Goal: Transaction & Acquisition: Purchase product/service

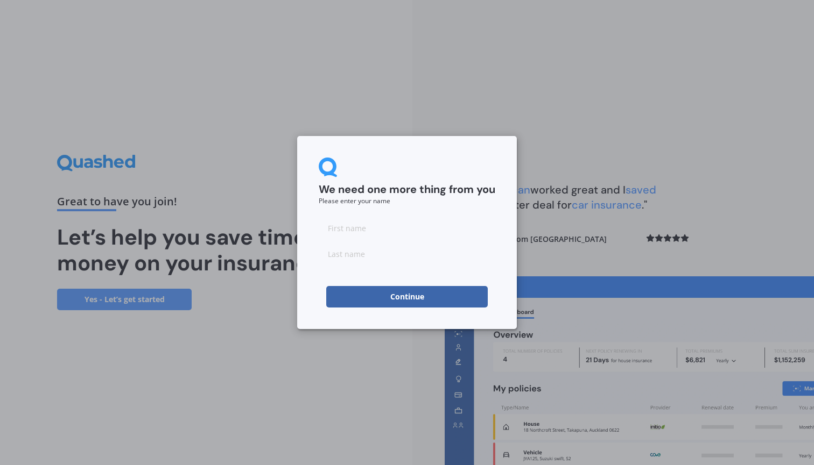
click at [385, 227] on input at bounding box center [407, 228] width 176 height 22
type input "[PERSON_NAME]"
click at [387, 253] on input at bounding box center [407, 254] width 176 height 22
type input "Commane"
click at [419, 298] on button "Continue" at bounding box center [406, 297] width 161 height 22
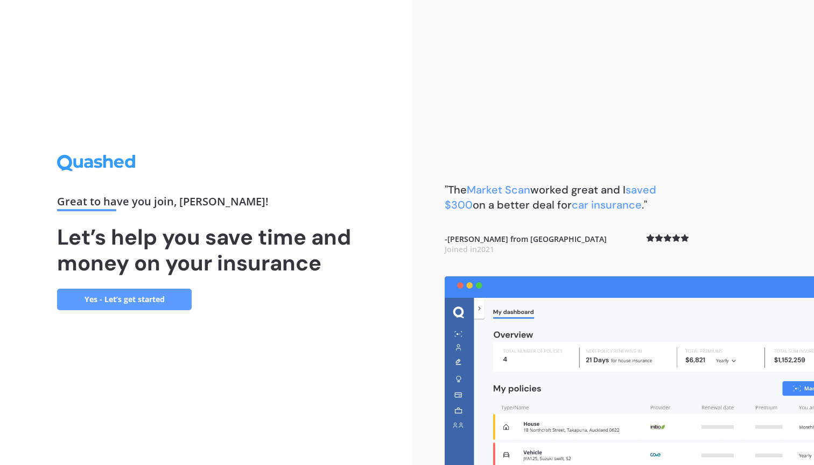
click at [125, 303] on link "Yes - Let’s get started" at bounding box center [124, 300] width 135 height 22
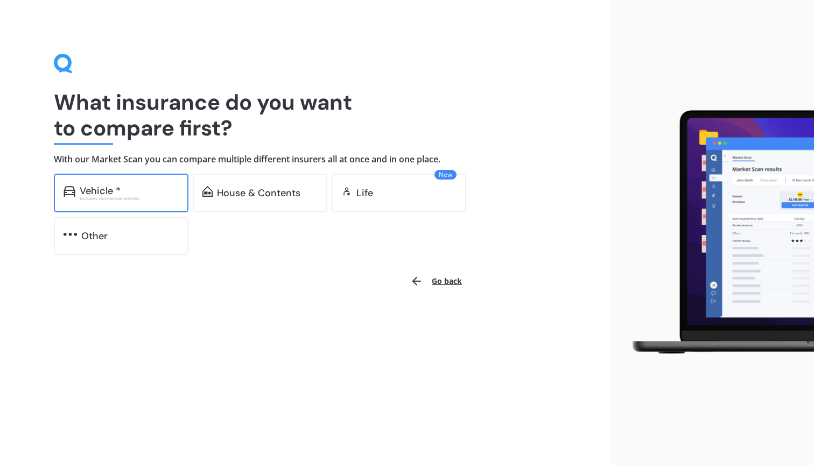
click at [126, 196] on div "Excludes commercial vehicles" at bounding box center [129, 198] width 99 height 4
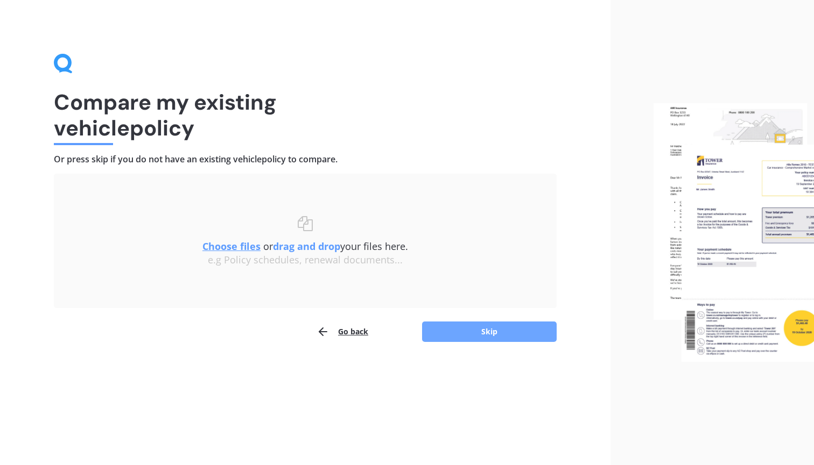
click at [492, 330] on button "Skip" at bounding box center [489, 332] width 135 height 20
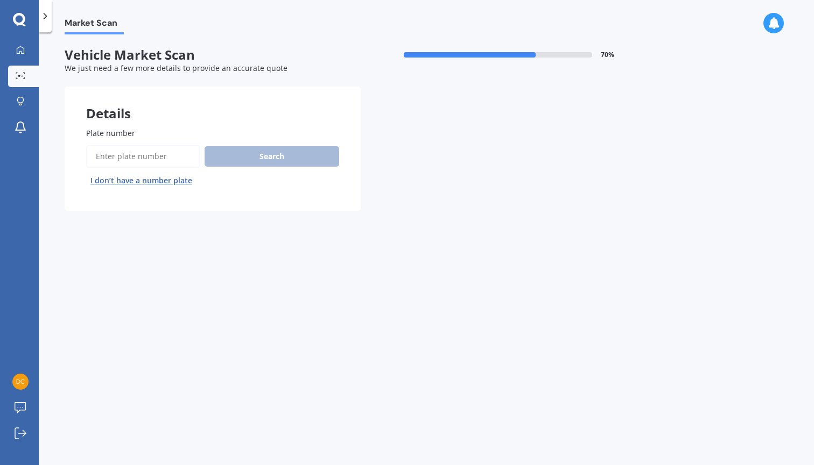
click at [173, 152] on input "Plate number" at bounding box center [143, 156] width 114 height 23
type input "LYT701"
click at [279, 150] on button "Search" at bounding box center [271, 156] width 135 height 20
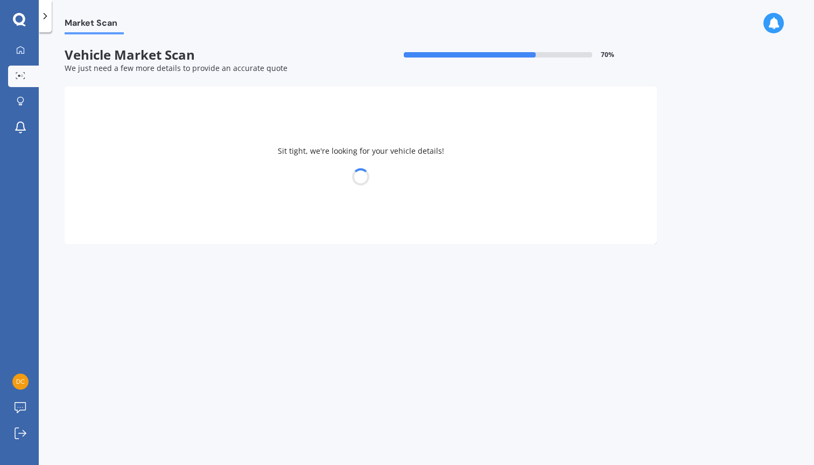
select select "MITSUBISHI"
select select "GRANDIS"
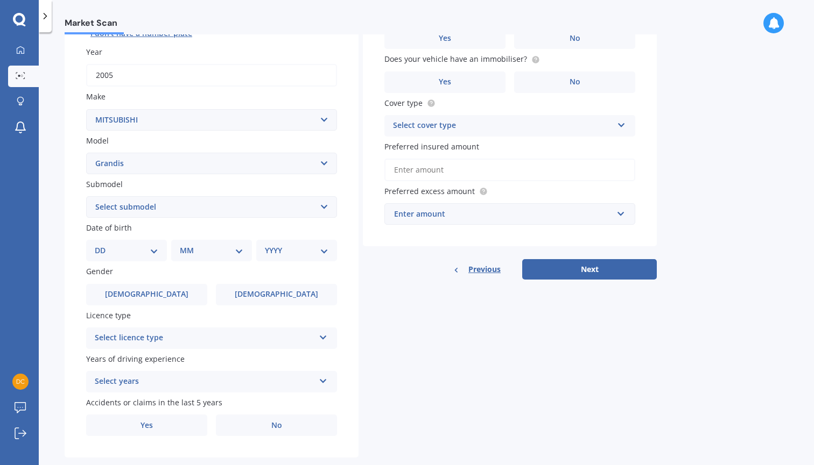
scroll to position [149, 0]
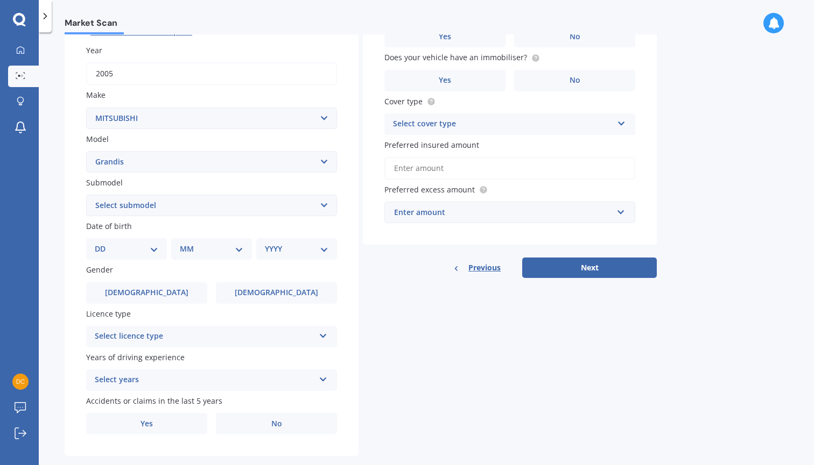
select select "17"
select select "08"
select select "1971"
click at [163, 290] on label "[DEMOGRAPHIC_DATA]" at bounding box center [146, 293] width 121 height 22
click at [0, 0] on input "[DEMOGRAPHIC_DATA]" at bounding box center [0, 0] width 0 height 0
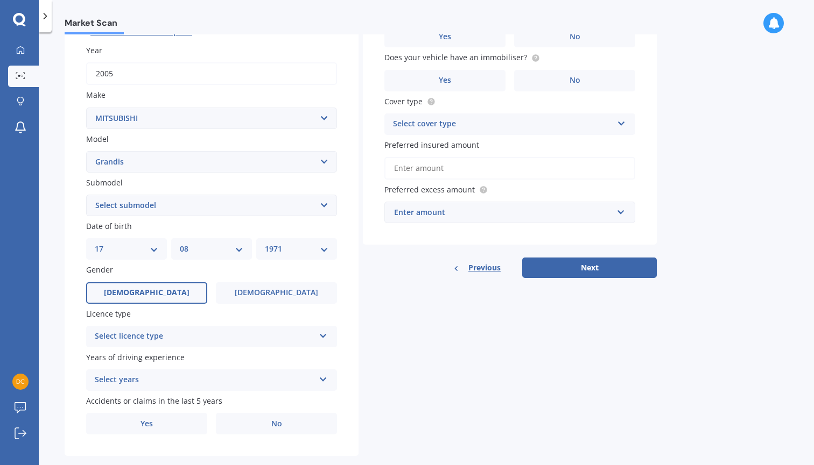
click at [322, 330] on icon at bounding box center [323, 334] width 9 height 8
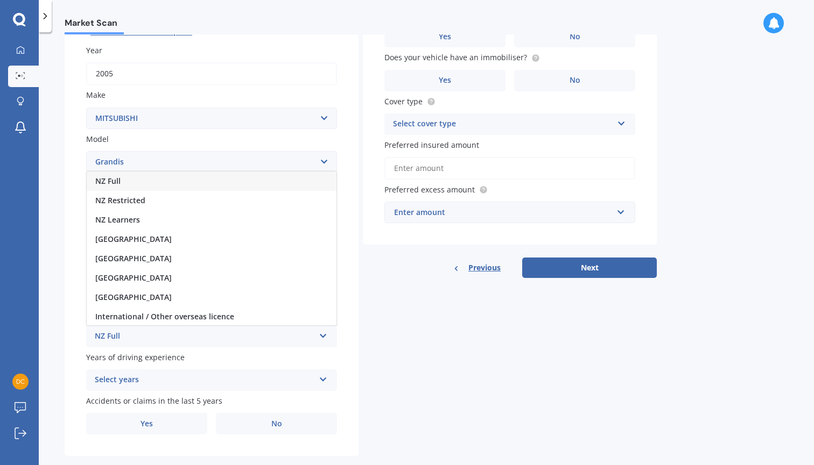
click at [169, 176] on div "NZ Full" at bounding box center [212, 181] width 250 height 19
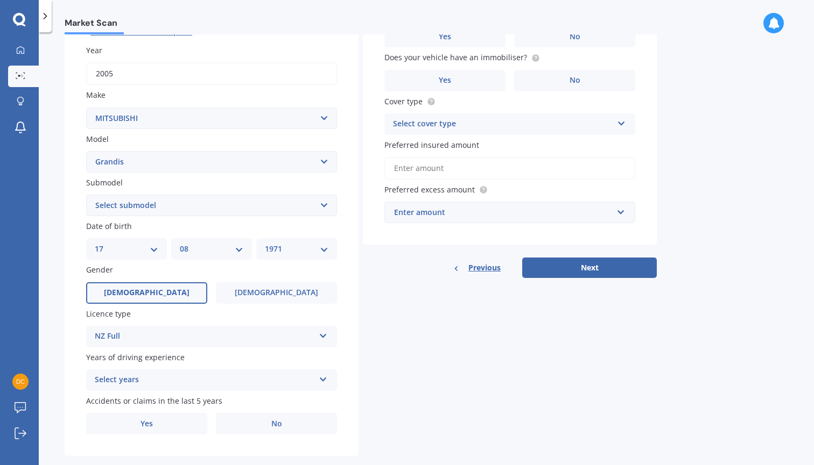
click at [319, 374] on icon at bounding box center [323, 378] width 9 height 8
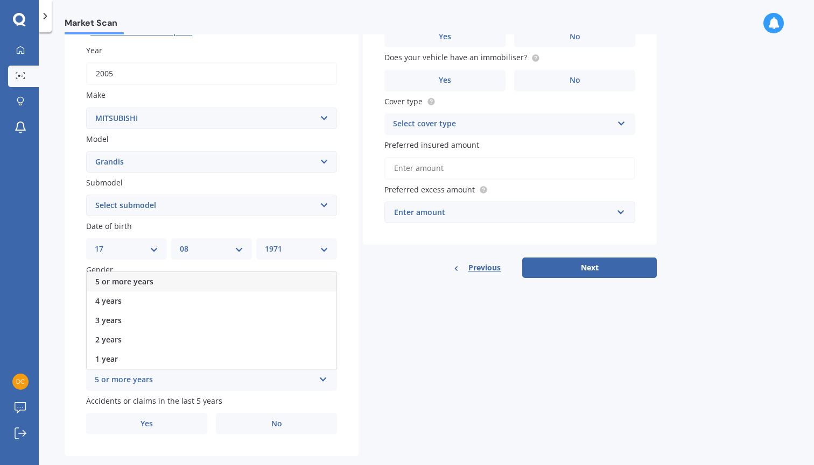
click at [230, 274] on div "5 or more years" at bounding box center [212, 281] width 250 height 19
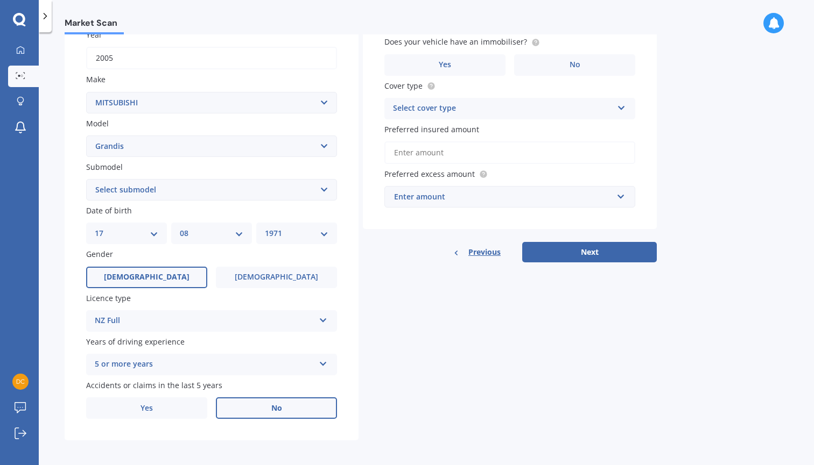
scroll to position [164, 0]
click at [282, 398] on label "No" at bounding box center [276, 409] width 121 height 22
click at [0, 0] on input "No" at bounding box center [0, 0] width 0 height 0
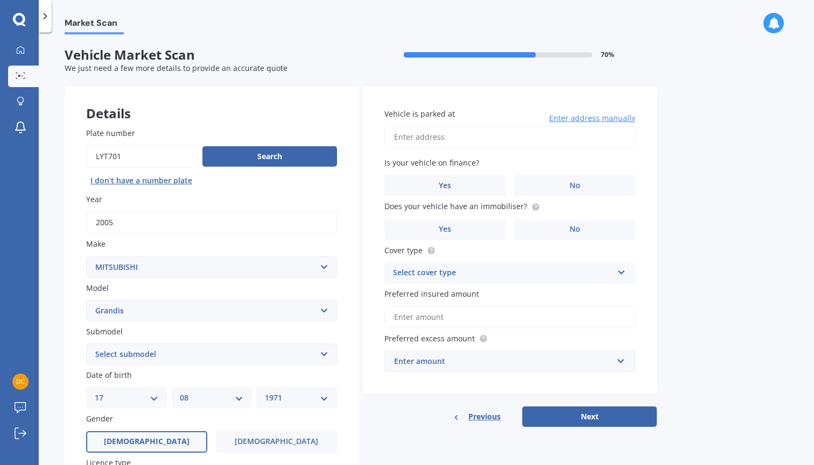
scroll to position [0, 0]
type input "[STREET_ADDRESS]"
click at [575, 188] on span "No" at bounding box center [574, 185] width 11 height 9
click at [0, 0] on input "No" at bounding box center [0, 0] width 0 height 0
click at [582, 202] on label "Does your vehicle have an immobiliser?" at bounding box center [507, 206] width 246 height 11
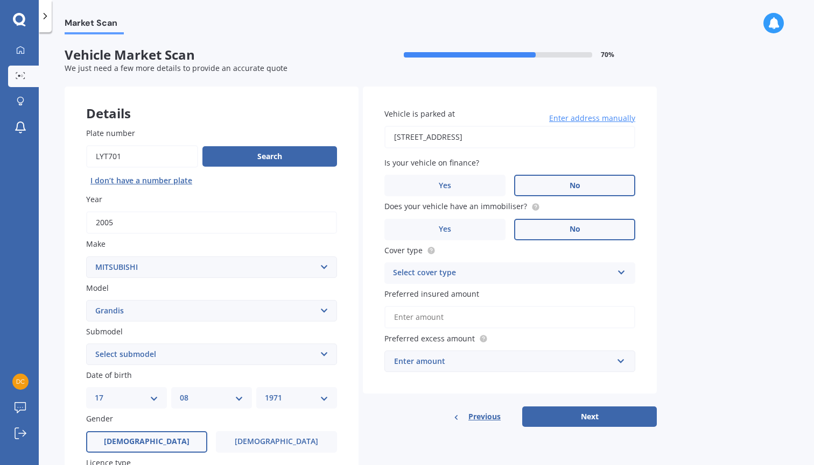
click at [588, 230] on label "No" at bounding box center [574, 230] width 121 height 22
click at [0, 0] on input "No" at bounding box center [0, 0] width 0 height 0
click at [619, 271] on icon at bounding box center [621, 271] width 9 height 8
click at [562, 291] on div "Comprehensive" at bounding box center [510, 294] width 250 height 19
click at [606, 313] on input "Preferred insured amount" at bounding box center [509, 317] width 251 height 23
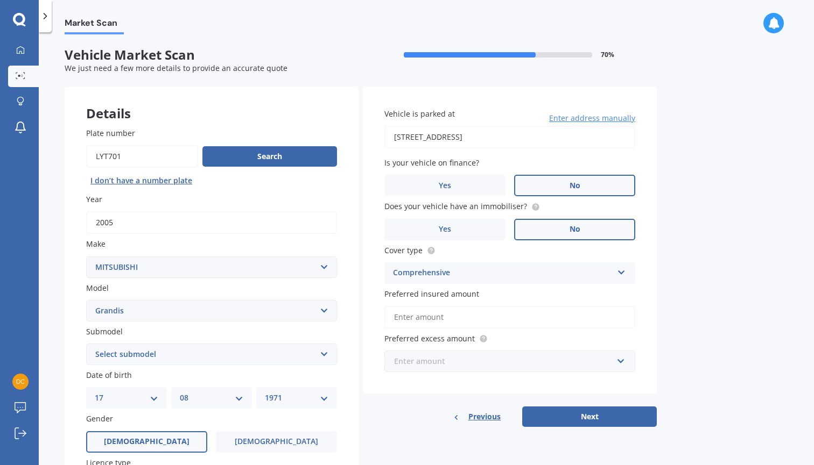
click at [620, 359] on input "text" at bounding box center [505, 361] width 241 height 20
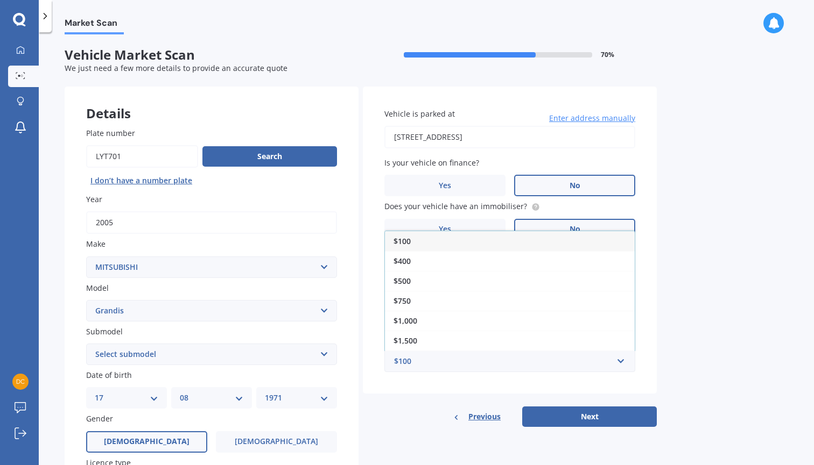
click at [680, 367] on div "Market Scan Vehicle Market Scan 70 % We just need a few more details to provide…" at bounding box center [426, 250] width 775 height 433
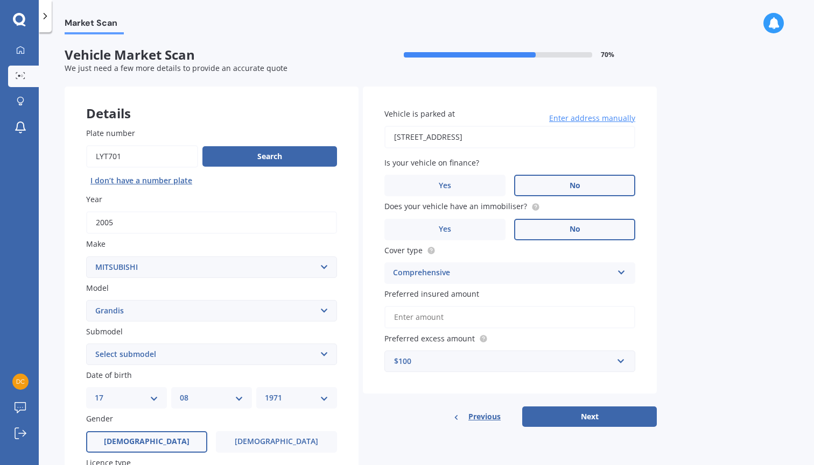
click at [590, 310] on input "Preferred insured amount" at bounding box center [509, 317] width 251 height 23
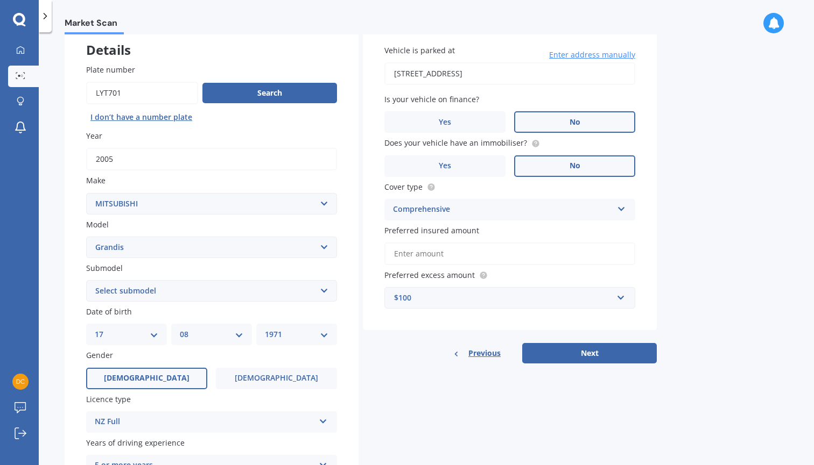
scroll to position [69, 0]
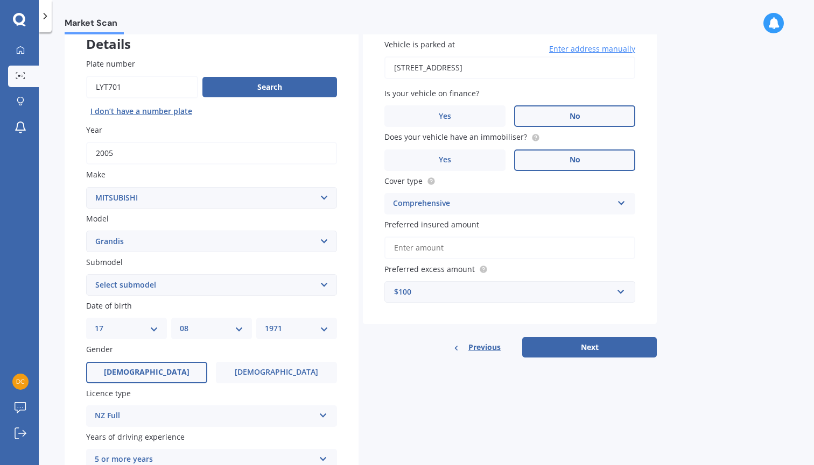
select select "PETROL"
click at [450, 249] on input "Preferred insured amount" at bounding box center [509, 248] width 251 height 23
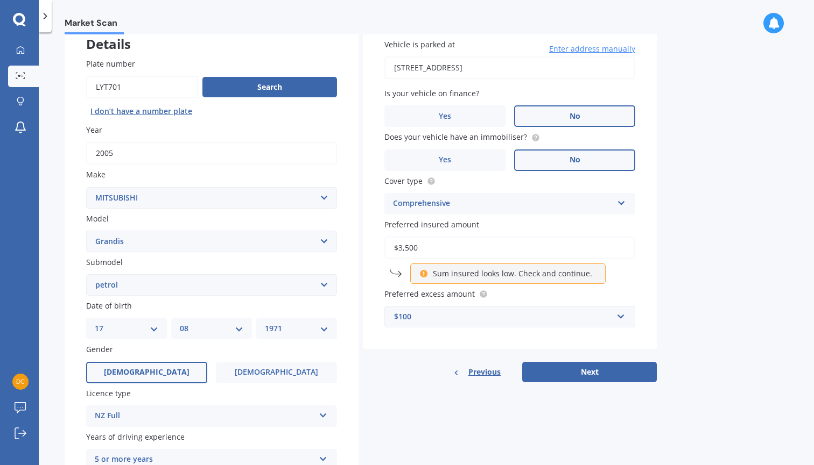
click at [674, 273] on div "Market Scan Vehicle Market Scan 70 % We just need a few more details to provide…" at bounding box center [426, 250] width 775 height 433
drag, startPoint x: 429, startPoint y: 248, endPoint x: 393, endPoint y: 244, distance: 36.2
click at [393, 244] on input "$3,500" at bounding box center [509, 248] width 251 height 23
click at [649, 282] on div "Vehicle is parked at [STREET_ADDRESS] Enter address manually Is your vehicle on…" at bounding box center [510, 183] width 294 height 333
drag, startPoint x: 423, startPoint y: 244, endPoint x: 408, endPoint y: 243, distance: 15.6
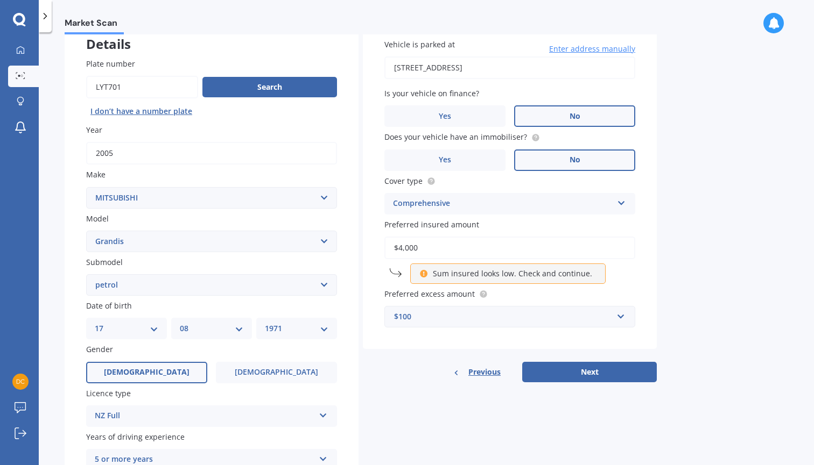
click at [408, 243] on input "$4,000" at bounding box center [509, 248] width 251 height 23
drag, startPoint x: 421, startPoint y: 244, endPoint x: 397, endPoint y: 244, distance: 24.2
click at [397, 244] on input "$4,000" at bounding box center [509, 248] width 251 height 23
type input "$3"
type input "$4,000"
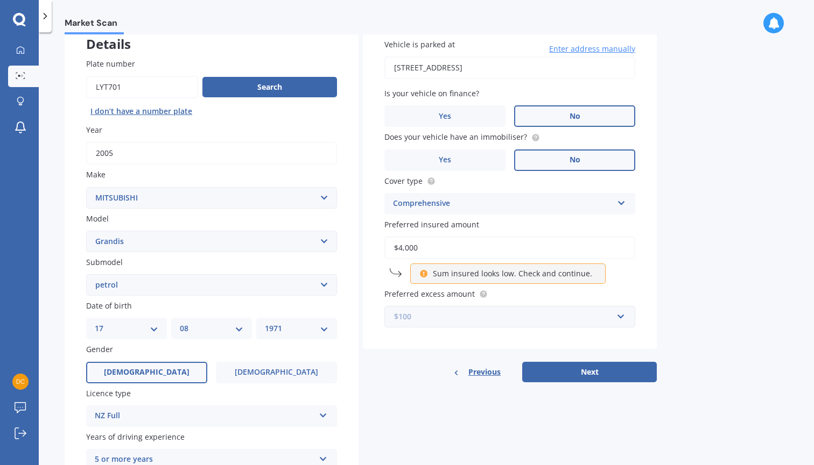
click at [620, 316] on input "text" at bounding box center [505, 317] width 241 height 20
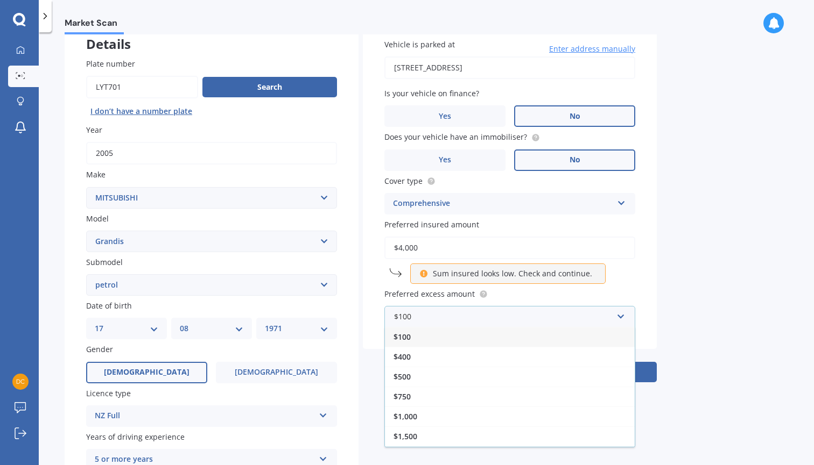
click at [592, 336] on div "$100" at bounding box center [510, 337] width 250 height 20
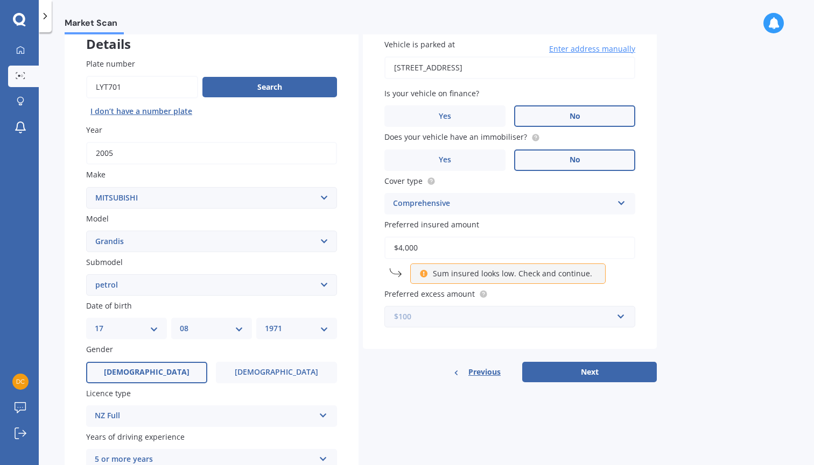
click at [617, 316] on input "text" at bounding box center [505, 317] width 241 height 20
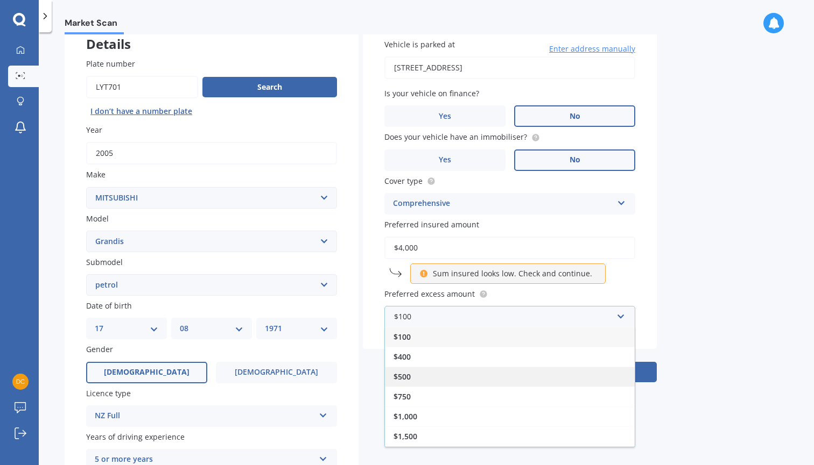
click at [574, 371] on div "$500" at bounding box center [510, 377] width 250 height 20
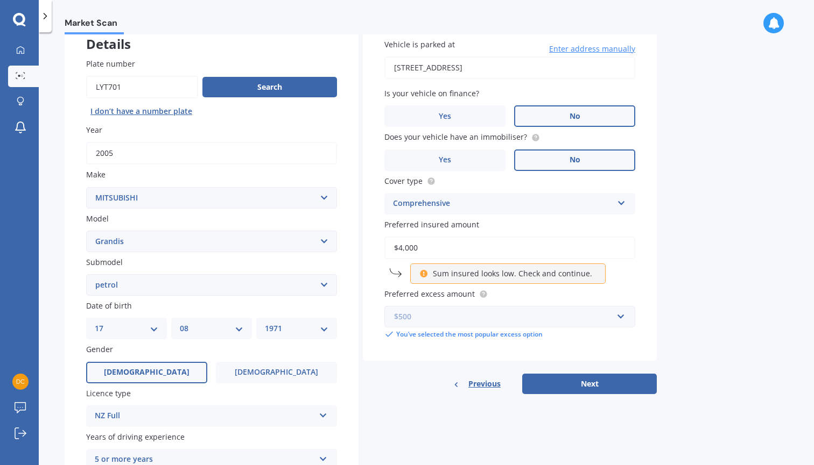
click at [620, 316] on input "text" at bounding box center [505, 317] width 241 height 20
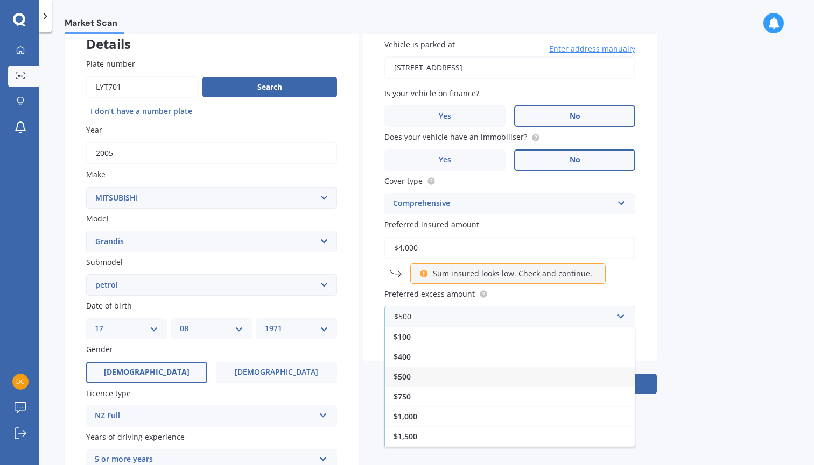
click at [550, 378] on div "$500" at bounding box center [510, 377] width 250 height 20
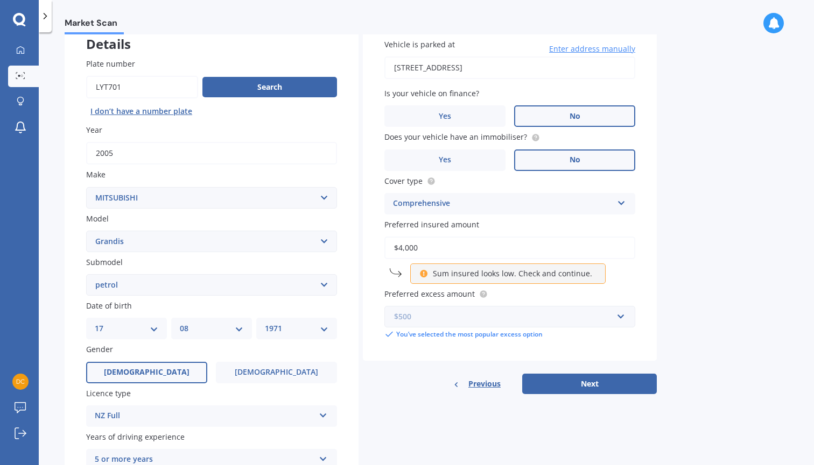
click at [625, 315] on input "text" at bounding box center [505, 317] width 241 height 20
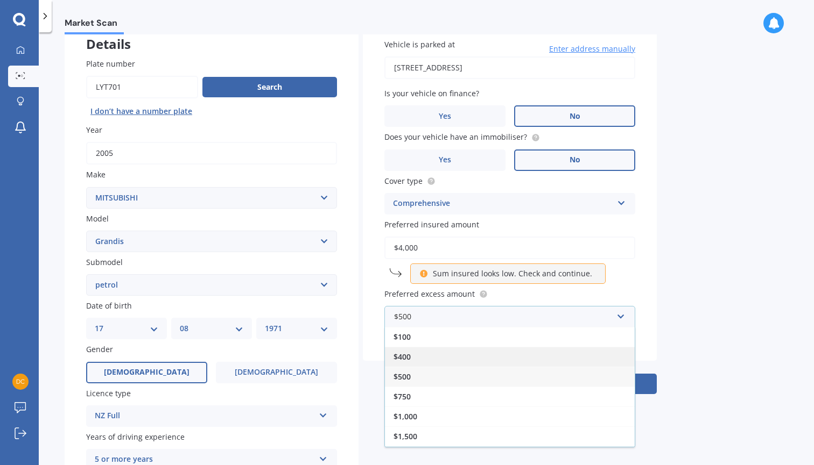
click at [568, 358] on div "$400" at bounding box center [510, 357] width 250 height 20
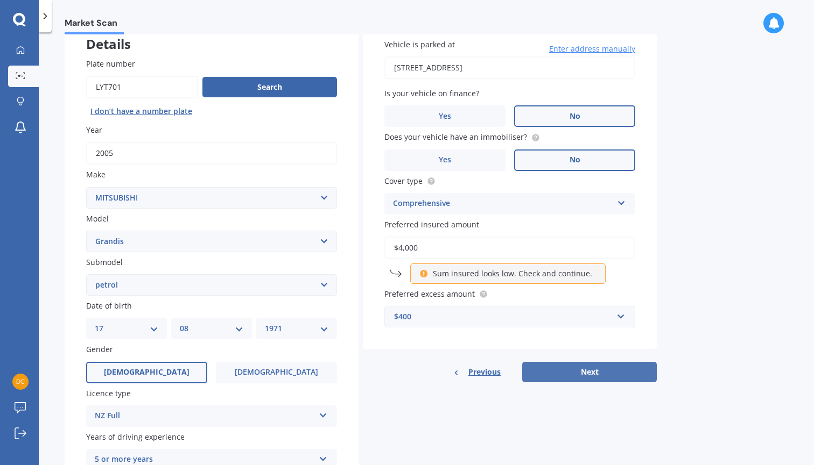
click at [612, 370] on button "Next" at bounding box center [589, 372] width 135 height 20
select select "17"
select select "08"
select select "1971"
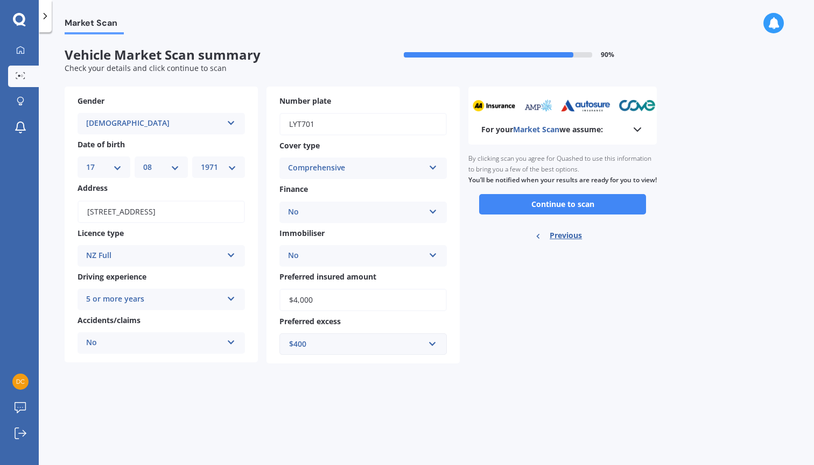
scroll to position [0, 0]
click at [597, 214] on button "Continue to scan" at bounding box center [562, 204] width 167 height 20
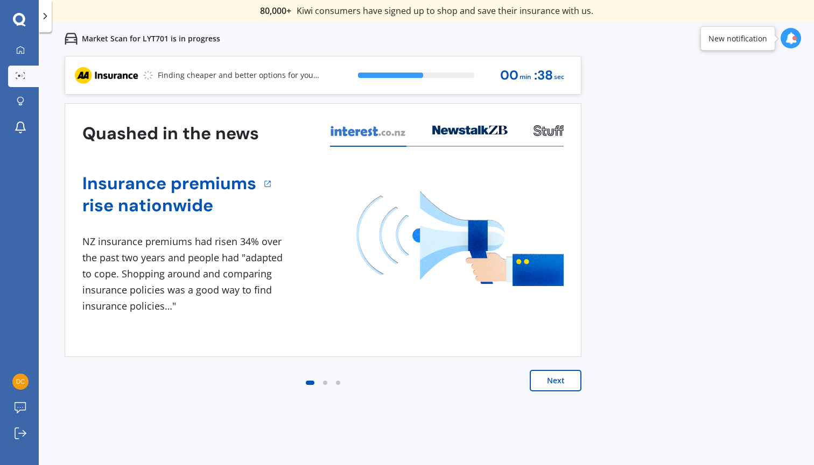
click at [561, 384] on button "Next" at bounding box center [555, 381] width 52 height 22
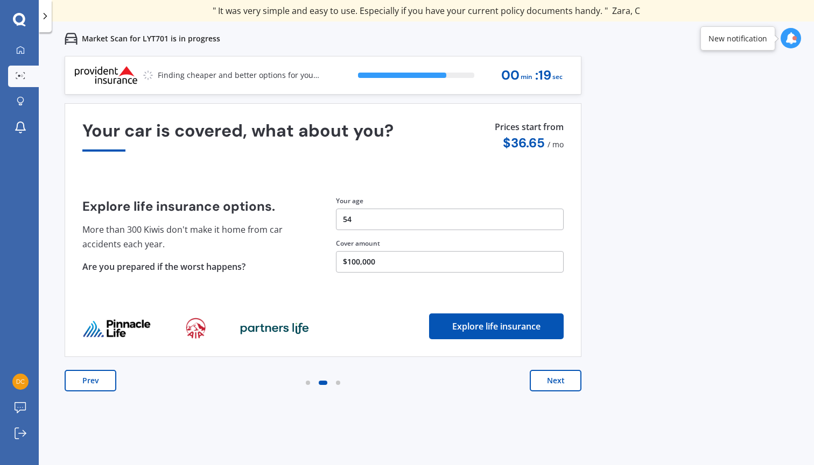
click at [561, 384] on button "Next" at bounding box center [555, 381] width 52 height 22
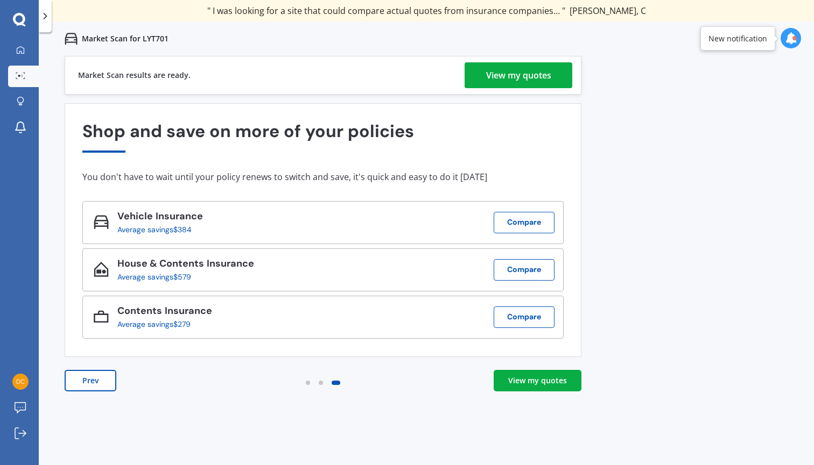
click at [553, 382] on div "View my quotes" at bounding box center [537, 381] width 59 height 11
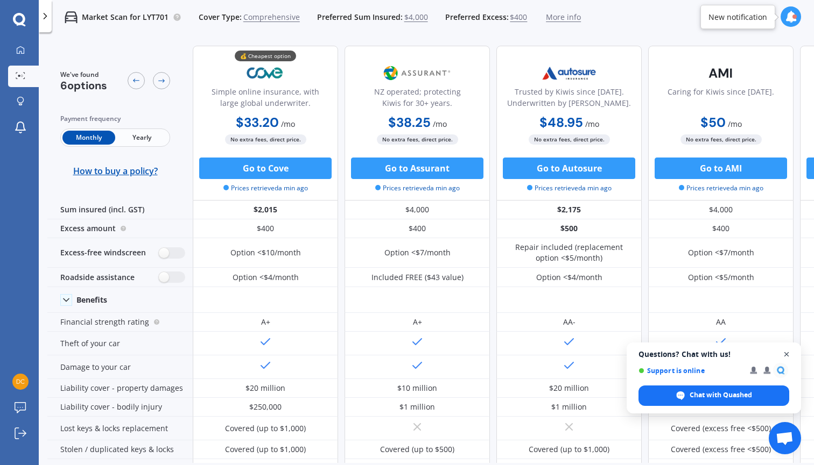
click at [788, 355] on span "Close chat" at bounding box center [786, 354] width 13 height 13
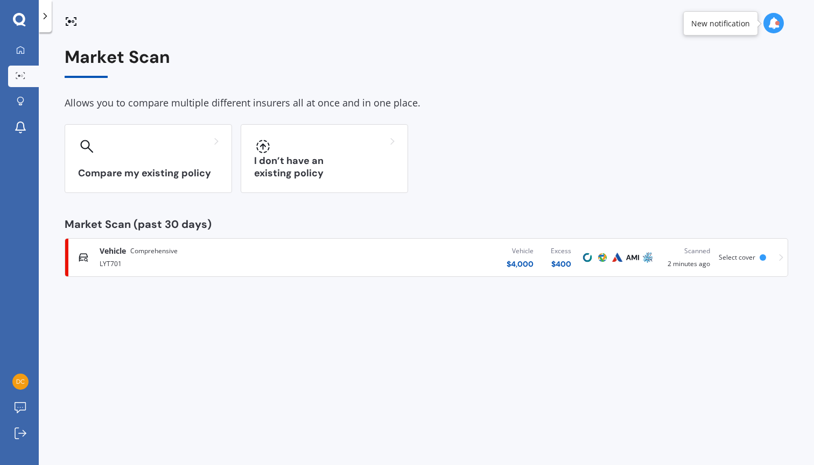
click at [780, 258] on icon at bounding box center [781, 258] width 4 height 7
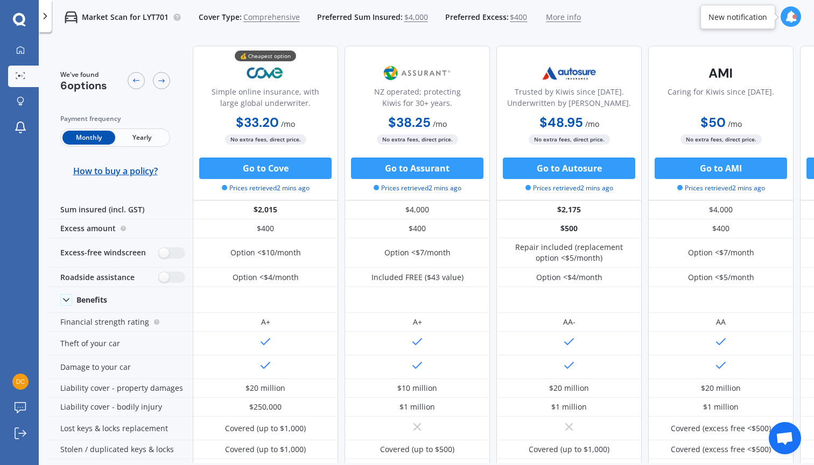
click at [146, 142] on span "Yearly" at bounding box center [141, 138] width 53 height 14
click at [262, 16] on span "Comprehensive" at bounding box center [271, 17] width 56 height 11
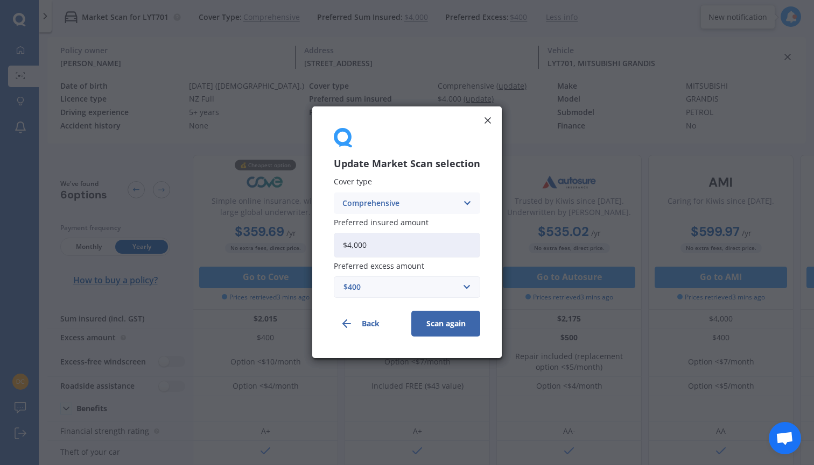
click at [466, 203] on icon at bounding box center [466, 203] width 9 height 12
click at [426, 244] on span "Third Party, Fire & Theft" at bounding box center [387, 244] width 88 height 8
click at [447, 324] on button "Scan again" at bounding box center [445, 325] width 69 height 26
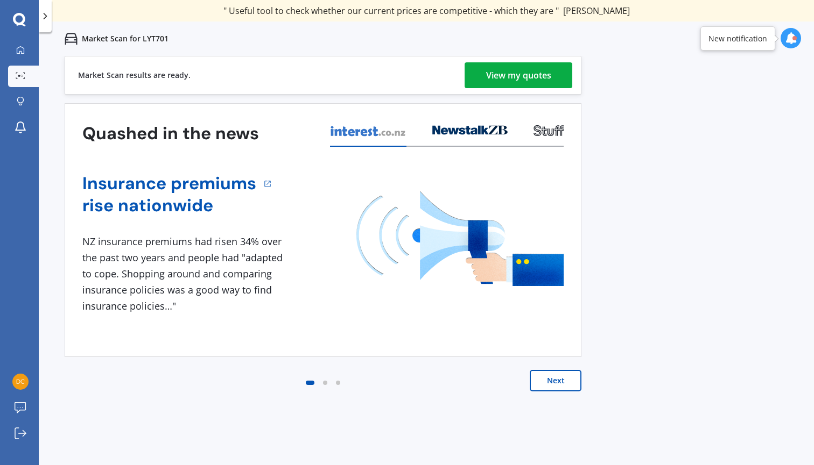
click at [529, 79] on div "View my quotes" at bounding box center [518, 75] width 65 height 26
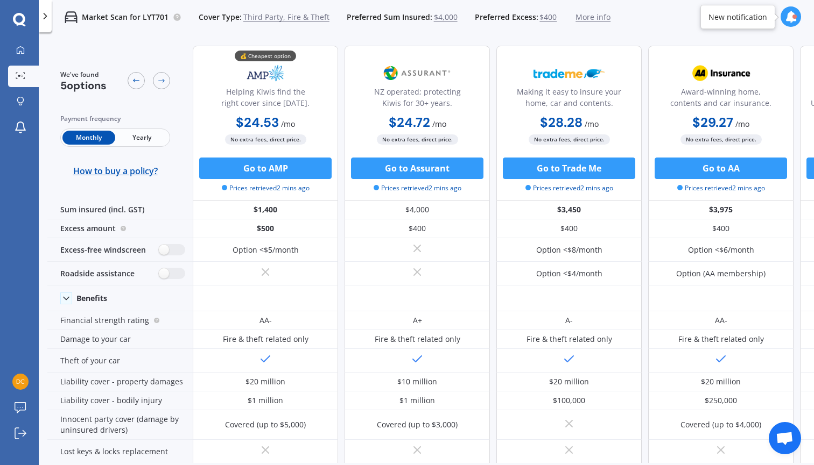
click at [144, 137] on span "Yearly" at bounding box center [141, 138] width 53 height 14
click at [93, 137] on span "Monthly" at bounding box center [88, 138] width 53 height 14
click at [145, 137] on span "Yearly" at bounding box center [141, 138] width 53 height 14
click at [91, 132] on span "Monthly" at bounding box center [88, 138] width 53 height 14
click at [149, 142] on span "Yearly" at bounding box center [141, 138] width 53 height 14
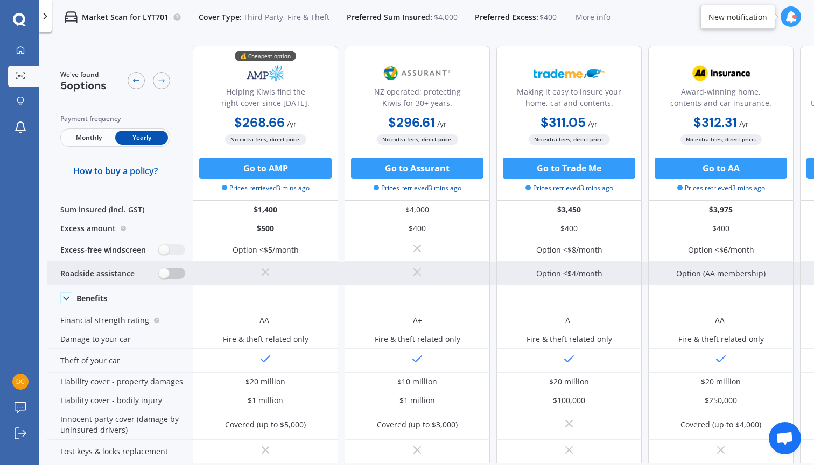
click at [168, 274] on label at bounding box center [172, 273] width 26 height 11
radio input "true"
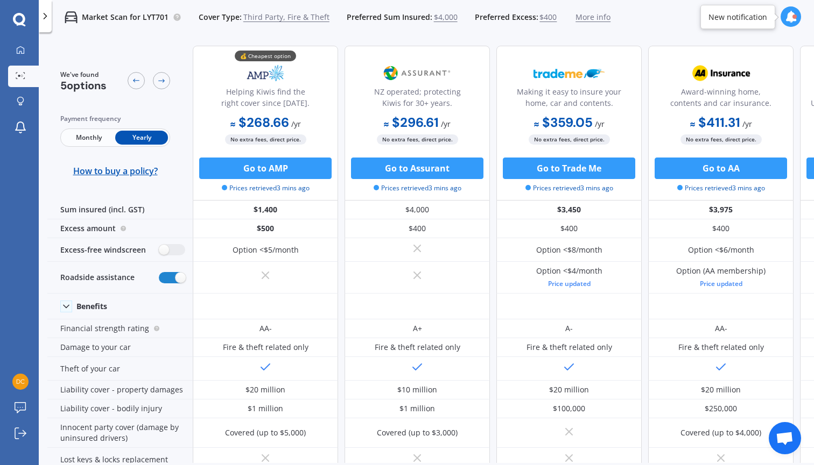
click at [543, 17] on span "$400" at bounding box center [547, 17] width 17 height 11
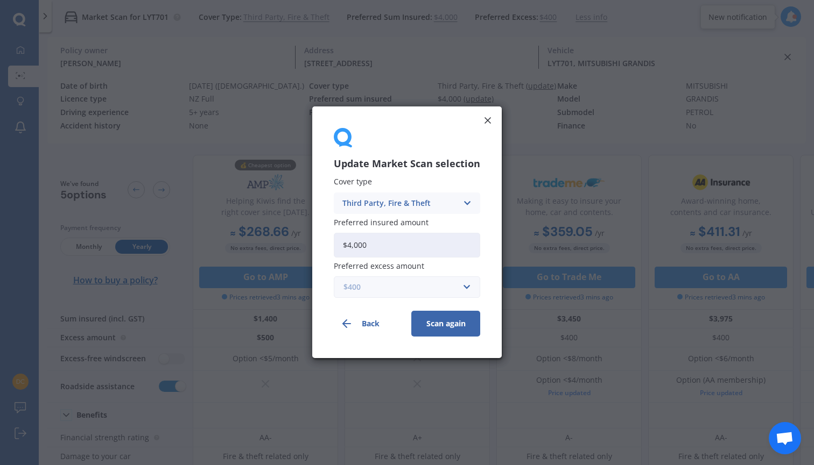
click at [466, 289] on input "text" at bounding box center [403, 288] width 137 height 20
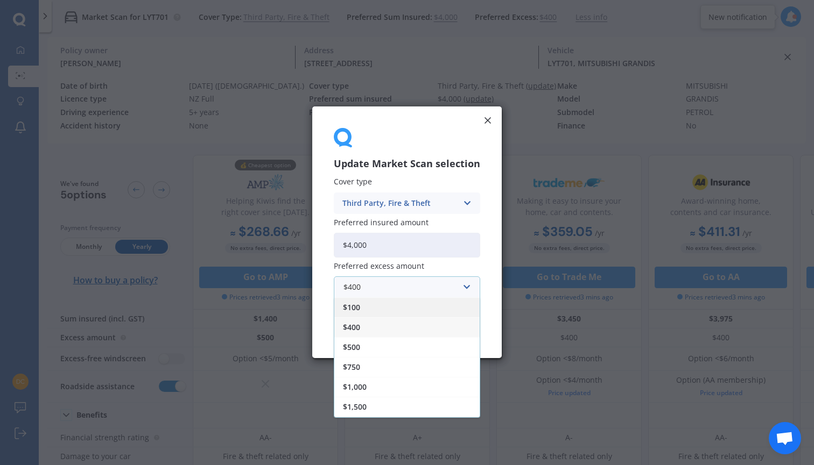
click at [393, 310] on div "$100" at bounding box center [406, 308] width 145 height 20
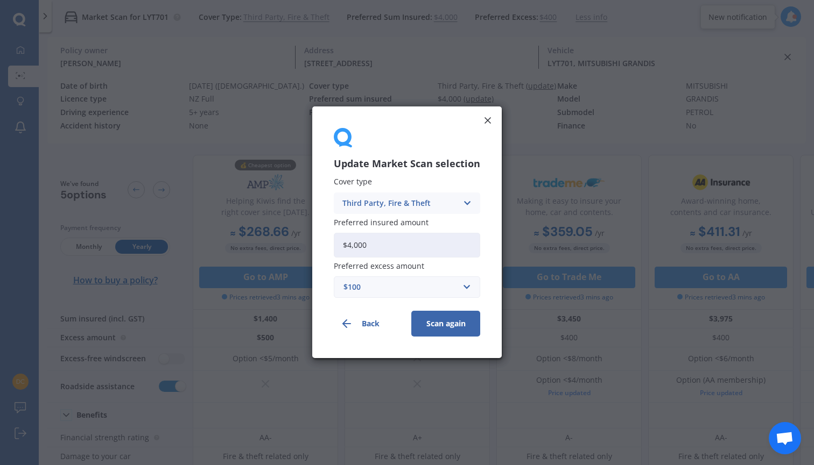
click at [449, 326] on button "Scan again" at bounding box center [445, 325] width 69 height 26
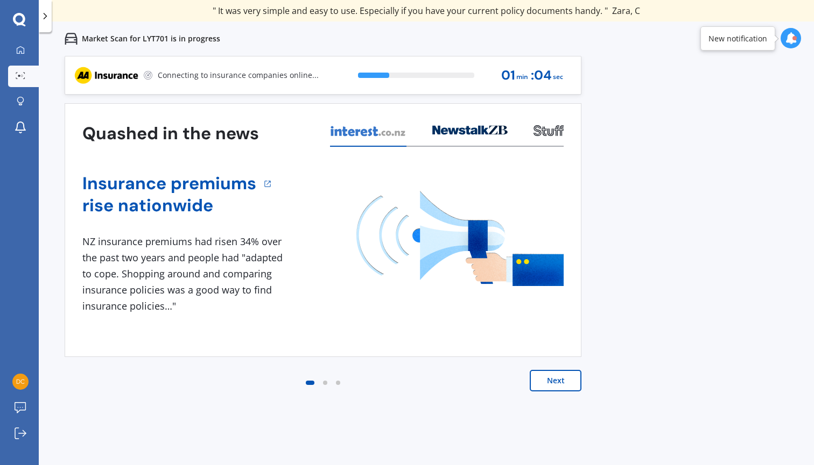
click at [565, 382] on button "Next" at bounding box center [555, 381] width 52 height 22
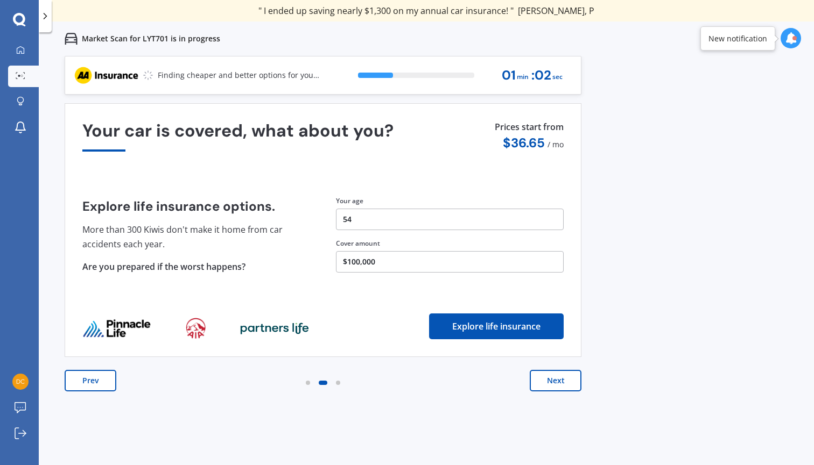
click at [565, 382] on button "Next" at bounding box center [555, 381] width 52 height 22
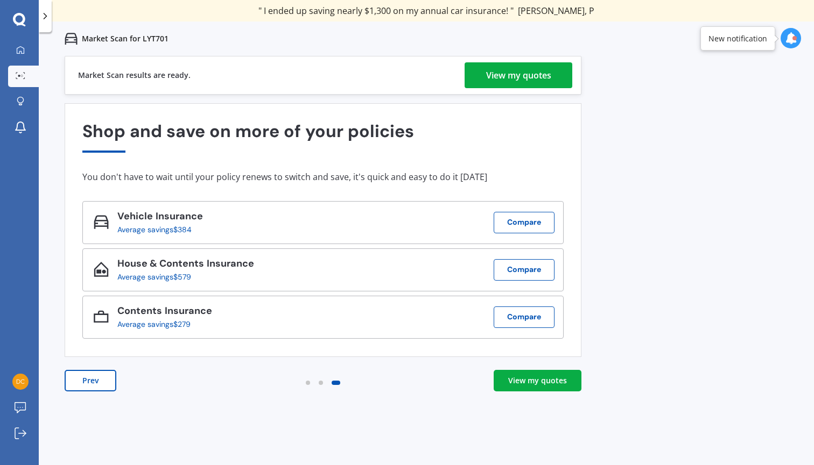
click at [524, 76] on div "View my quotes" at bounding box center [518, 75] width 65 height 26
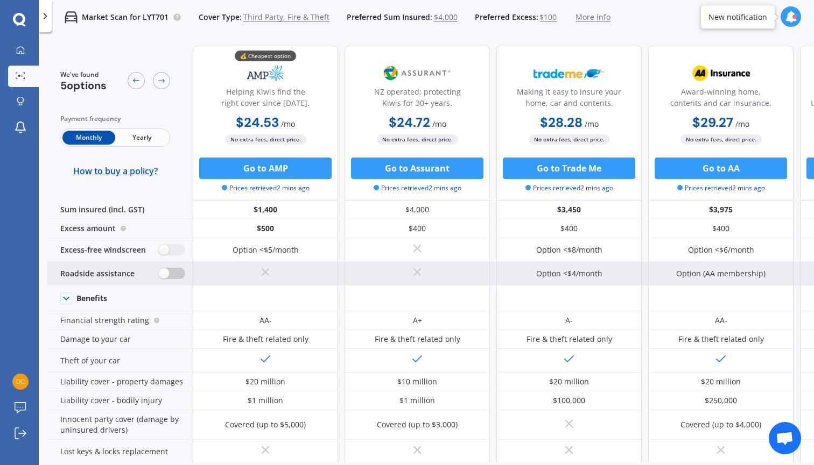
click at [167, 271] on label at bounding box center [172, 273] width 26 height 11
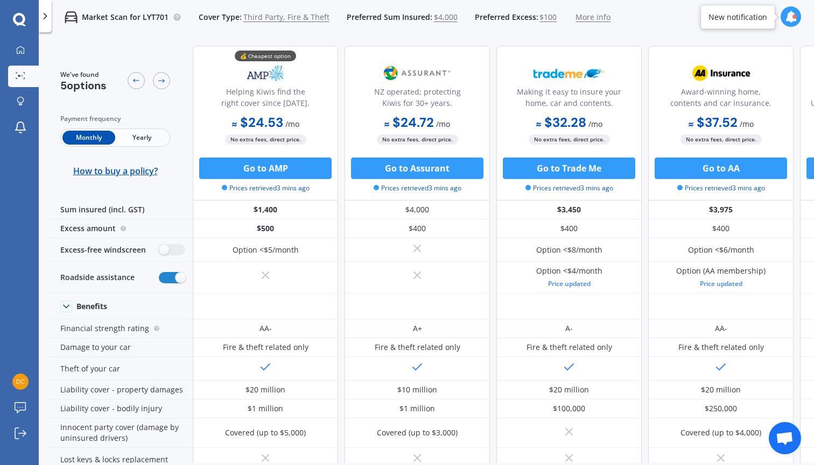
click at [142, 138] on span "Yearly" at bounding box center [141, 138] width 53 height 14
click at [89, 137] on span "Monthly" at bounding box center [88, 138] width 53 height 14
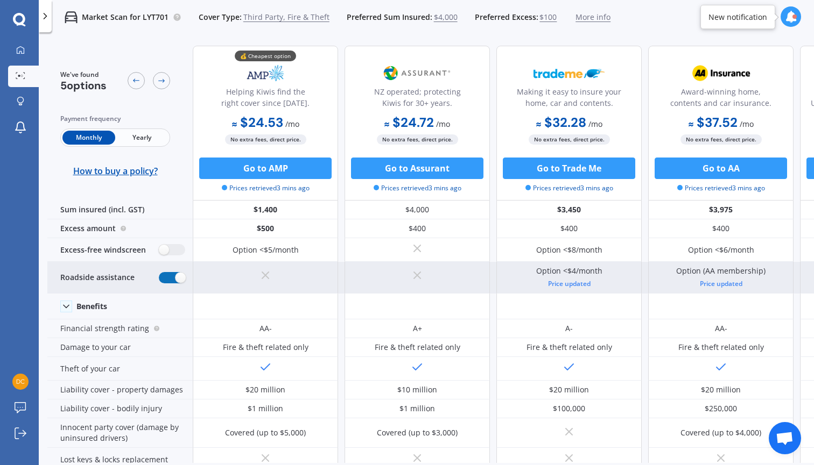
click at [174, 276] on label at bounding box center [172, 277] width 26 height 11
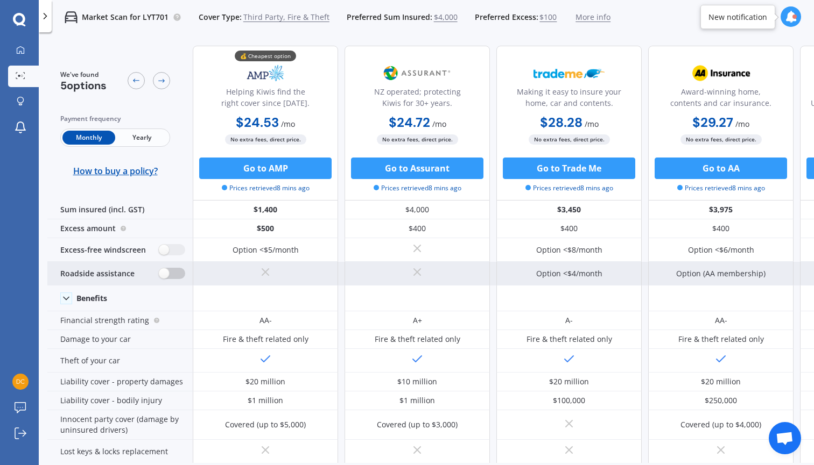
click at [164, 270] on label at bounding box center [172, 273] width 26 height 11
radio input "true"
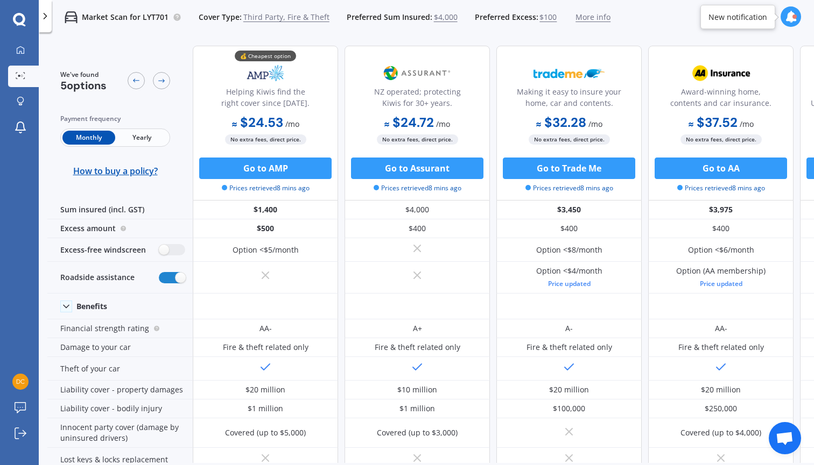
click at [144, 137] on span "Yearly" at bounding box center [141, 138] width 53 height 14
